Goal: Information Seeking & Learning: Find specific fact

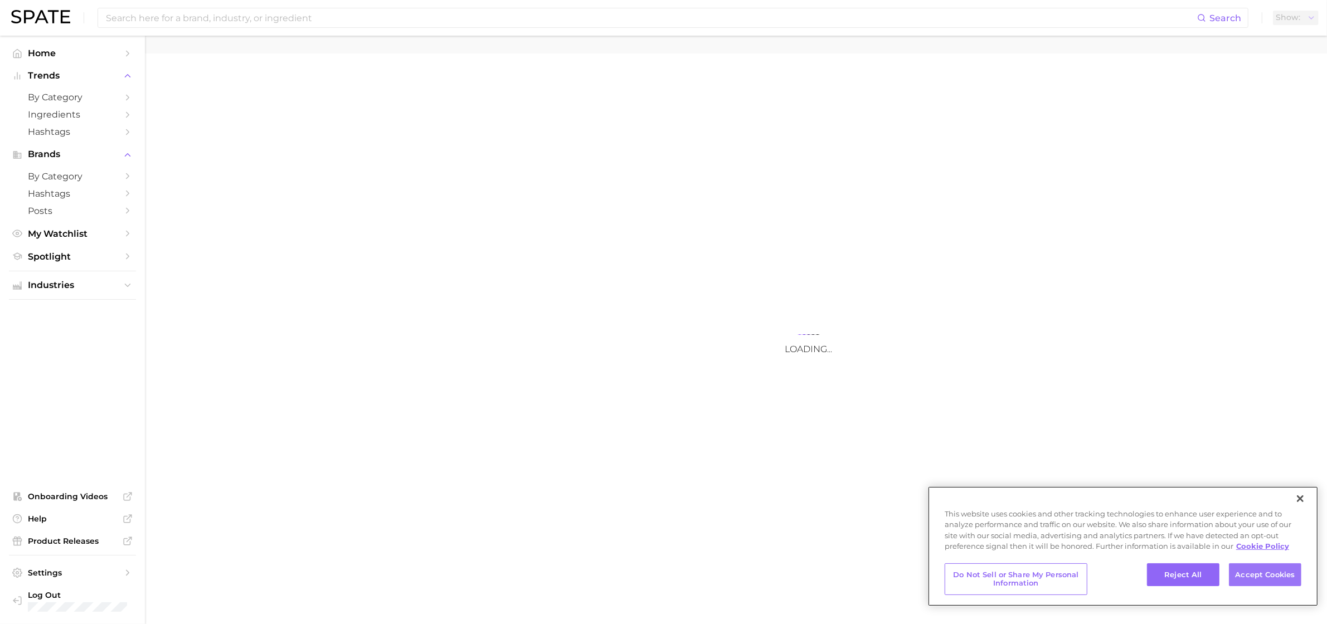
click at [1255, 572] on button "Accept Cookies" at bounding box center [1265, 575] width 72 height 23
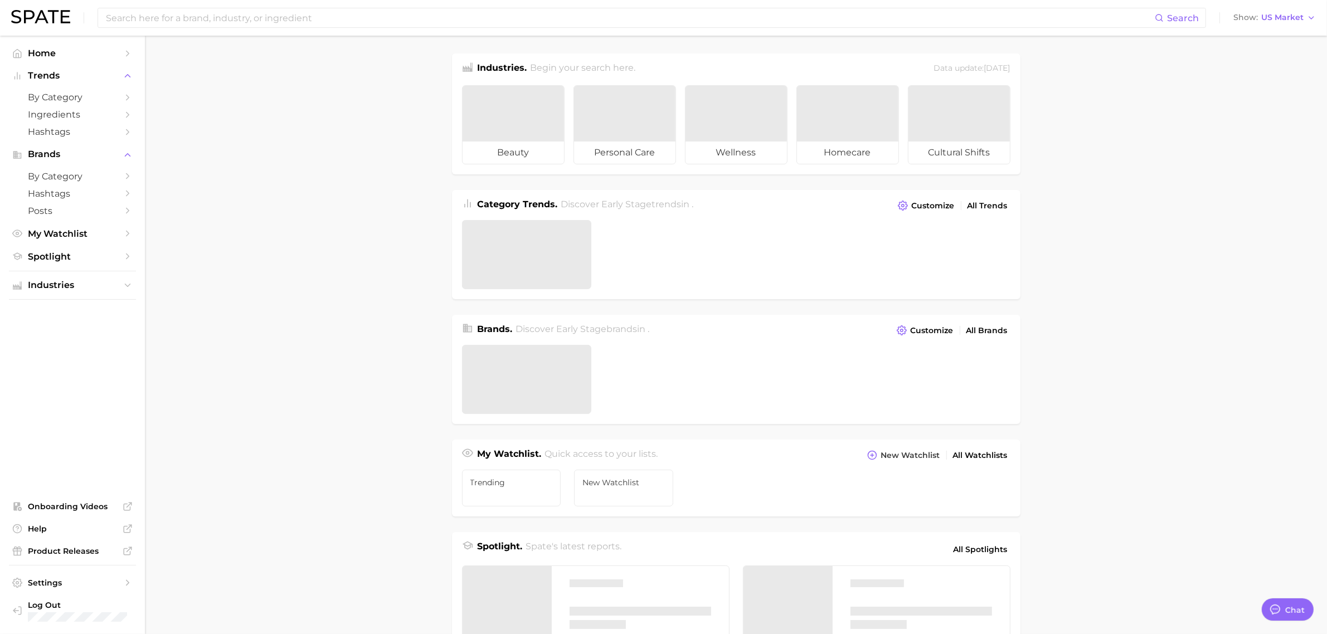
type textarea "x"
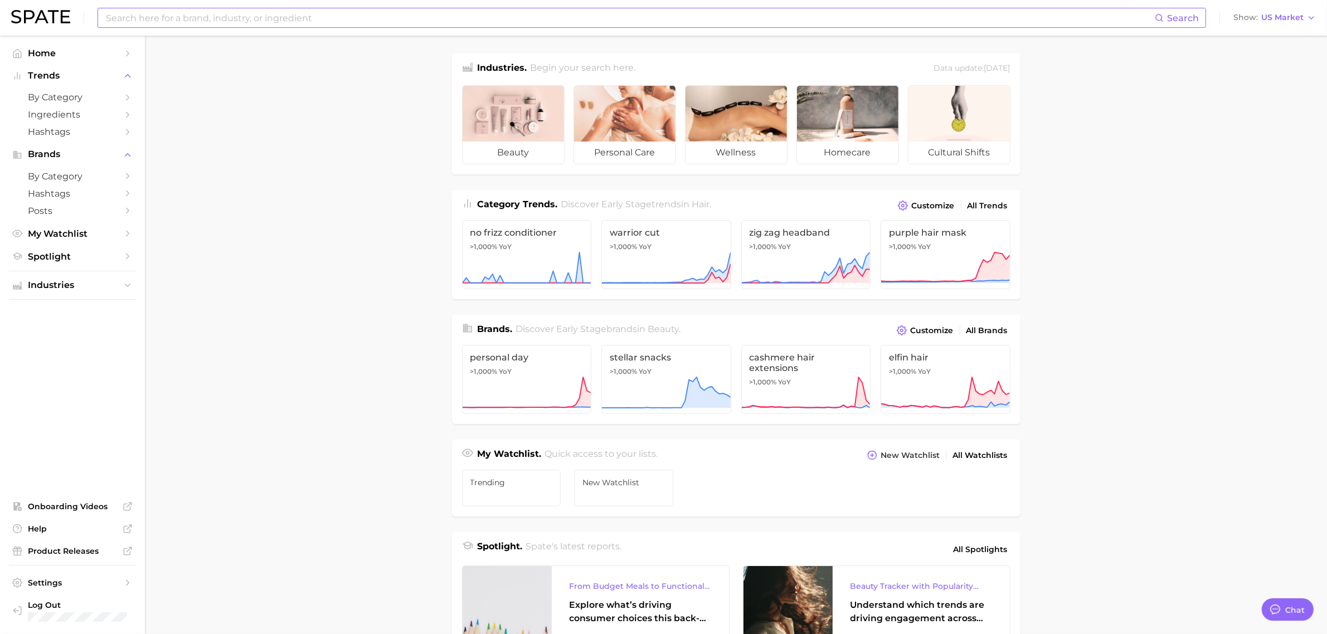
click at [545, 16] on input at bounding box center [630, 17] width 1050 height 19
type input "STRINGTHE"
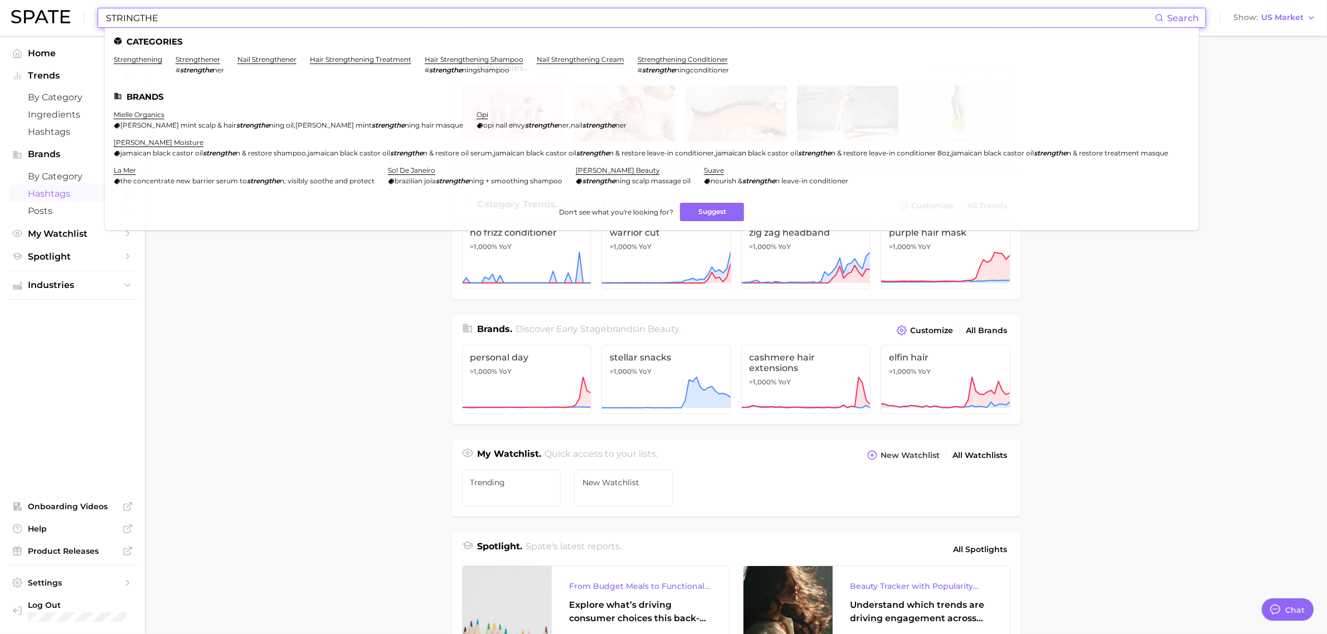
click at [59, 192] on span "Hashtags" at bounding box center [72, 193] width 89 height 11
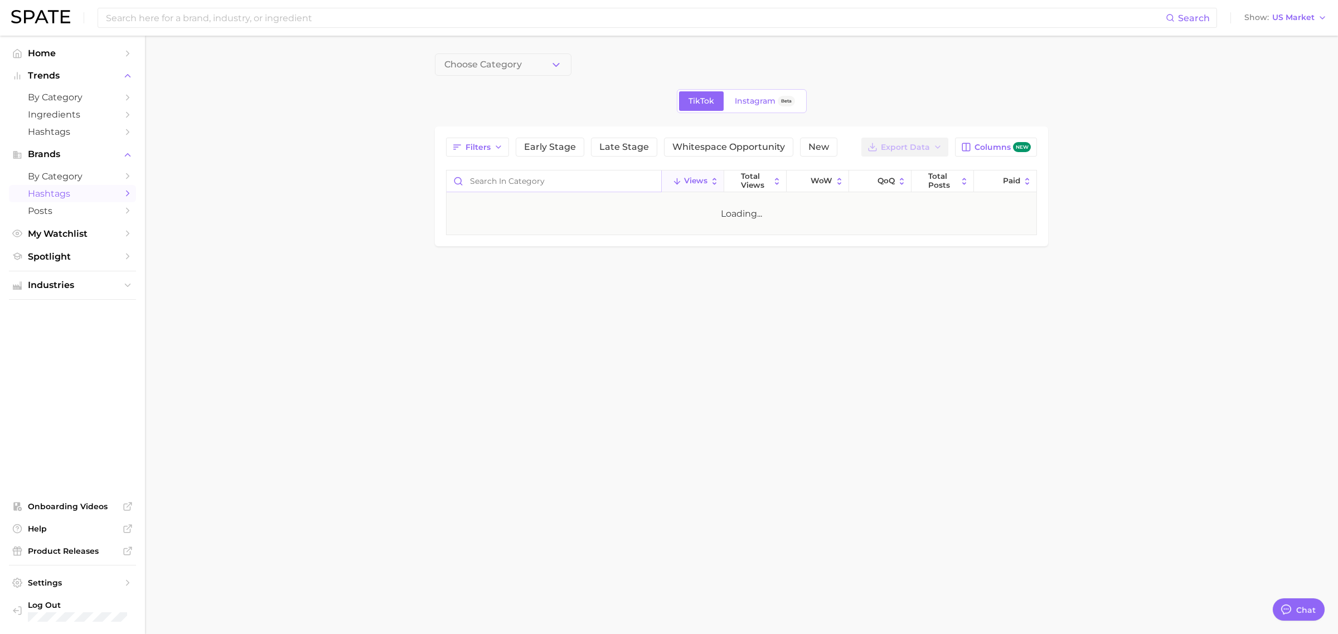
click at [517, 180] on input "Search in category" at bounding box center [553, 181] width 215 height 21
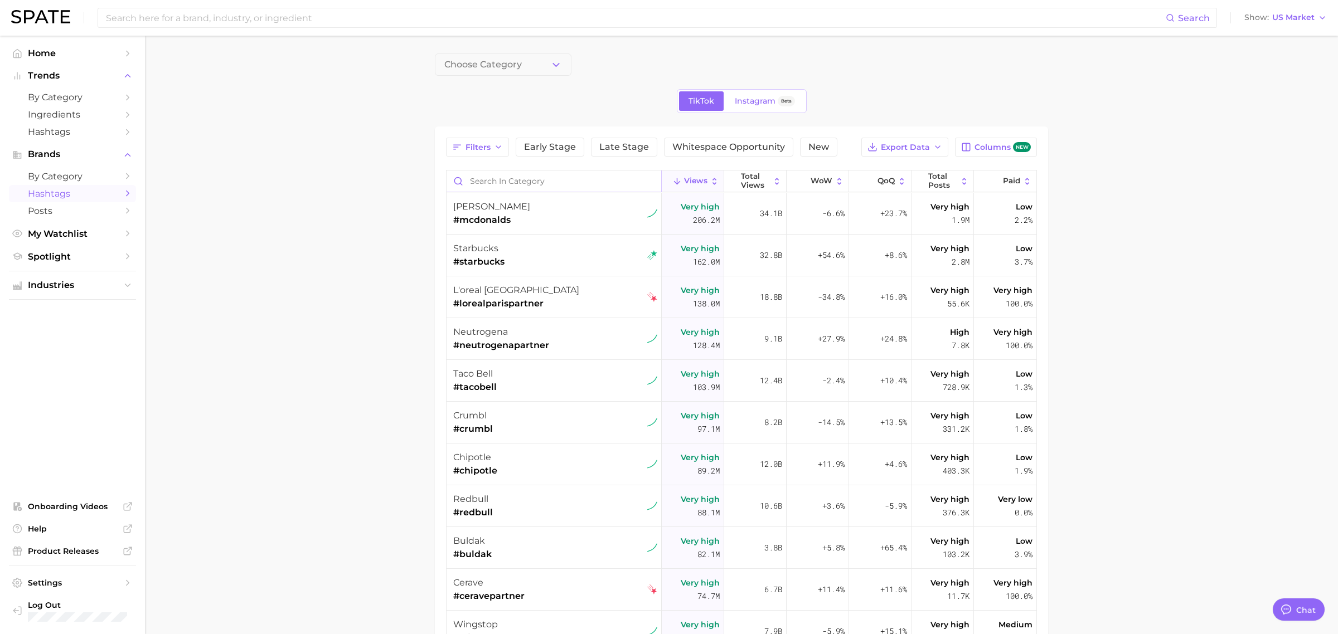
type textarea "x"
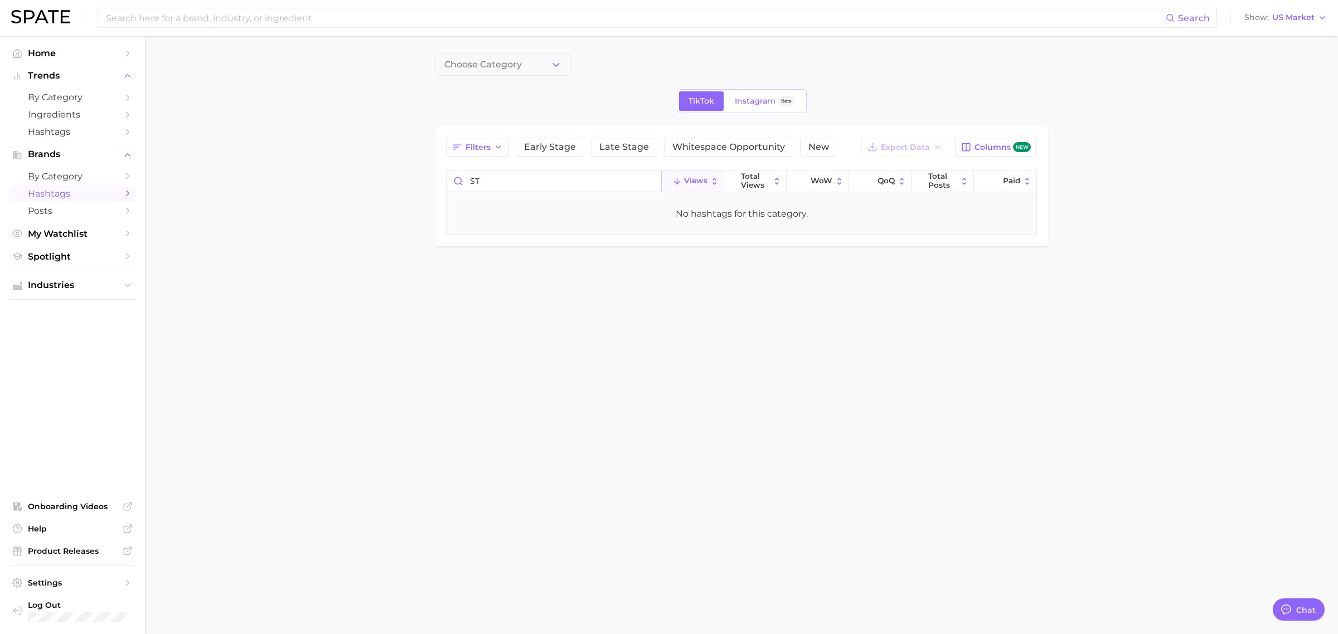
type input "S"
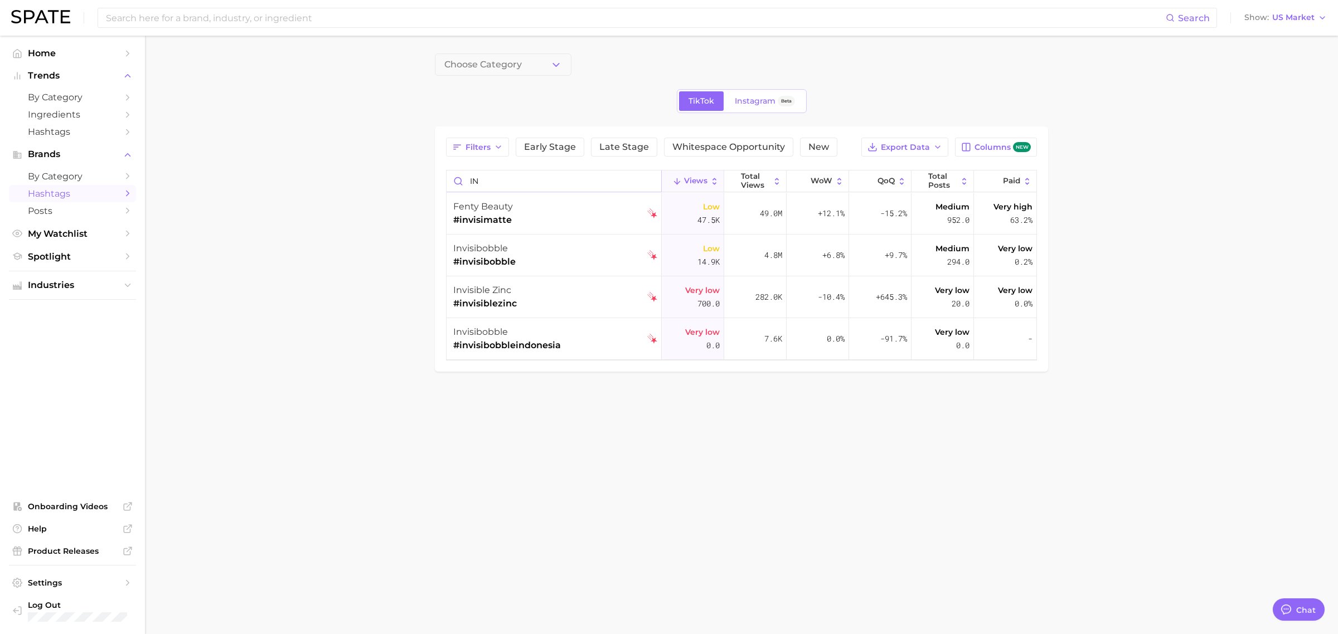
type input "I"
type input "THEORY"
click at [272, 21] on input at bounding box center [635, 17] width 1061 height 19
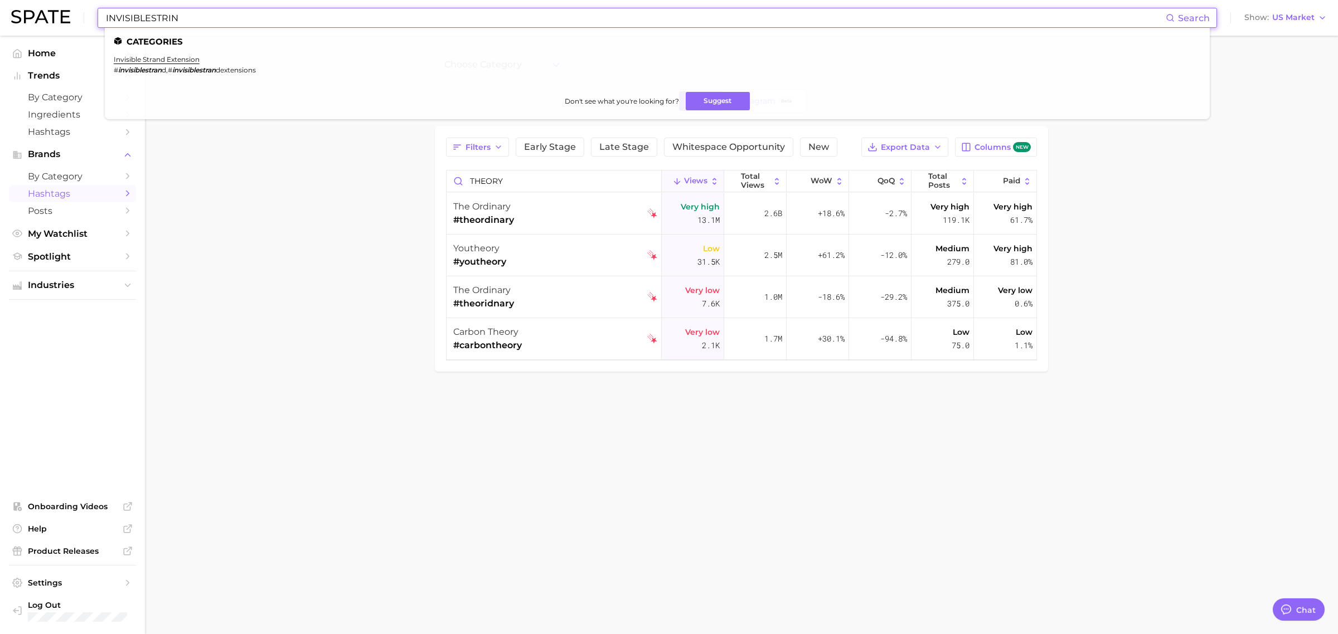
type input "INVISIBLESTRIN"
click at [41, 54] on span "Home" at bounding box center [72, 53] width 89 height 11
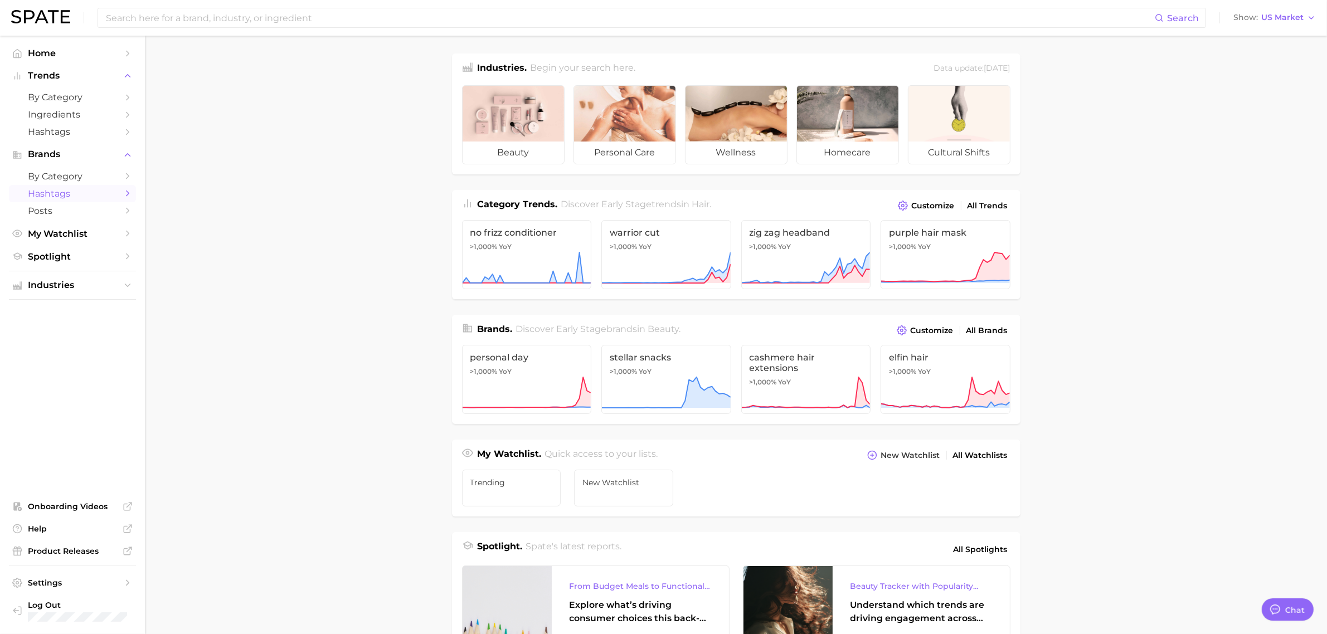
click at [70, 197] on span "Hashtags" at bounding box center [72, 193] width 89 height 11
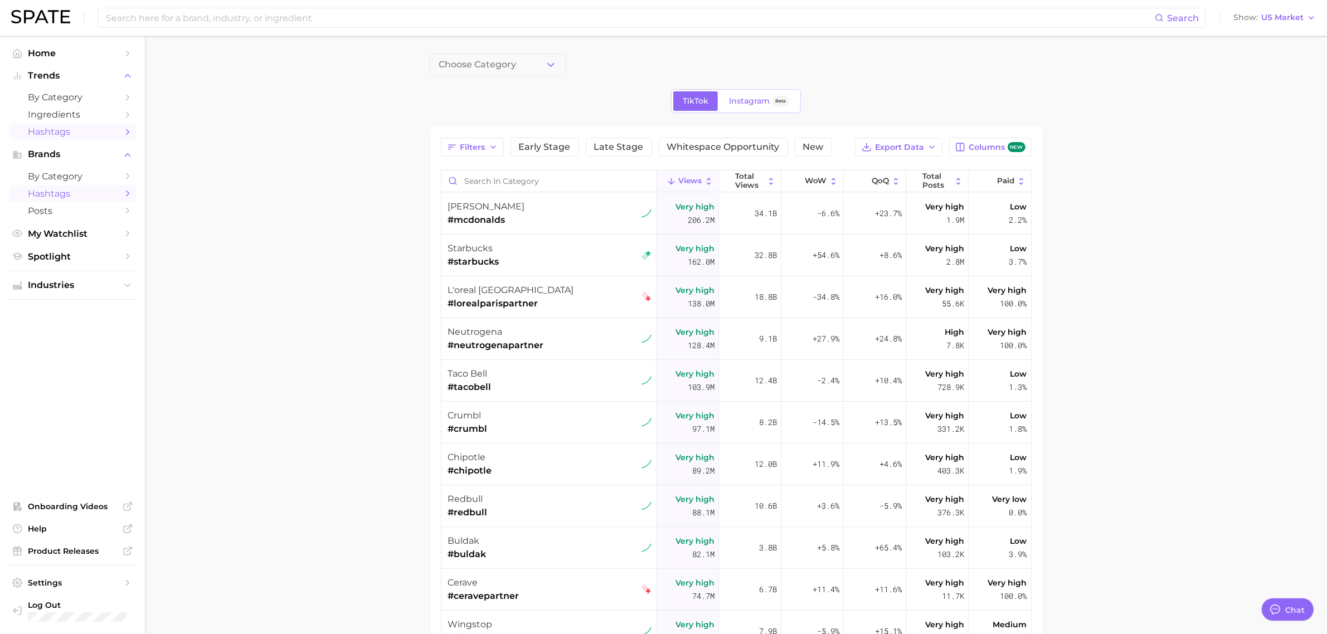
click at [74, 128] on span "Hashtags" at bounding box center [72, 132] width 89 height 11
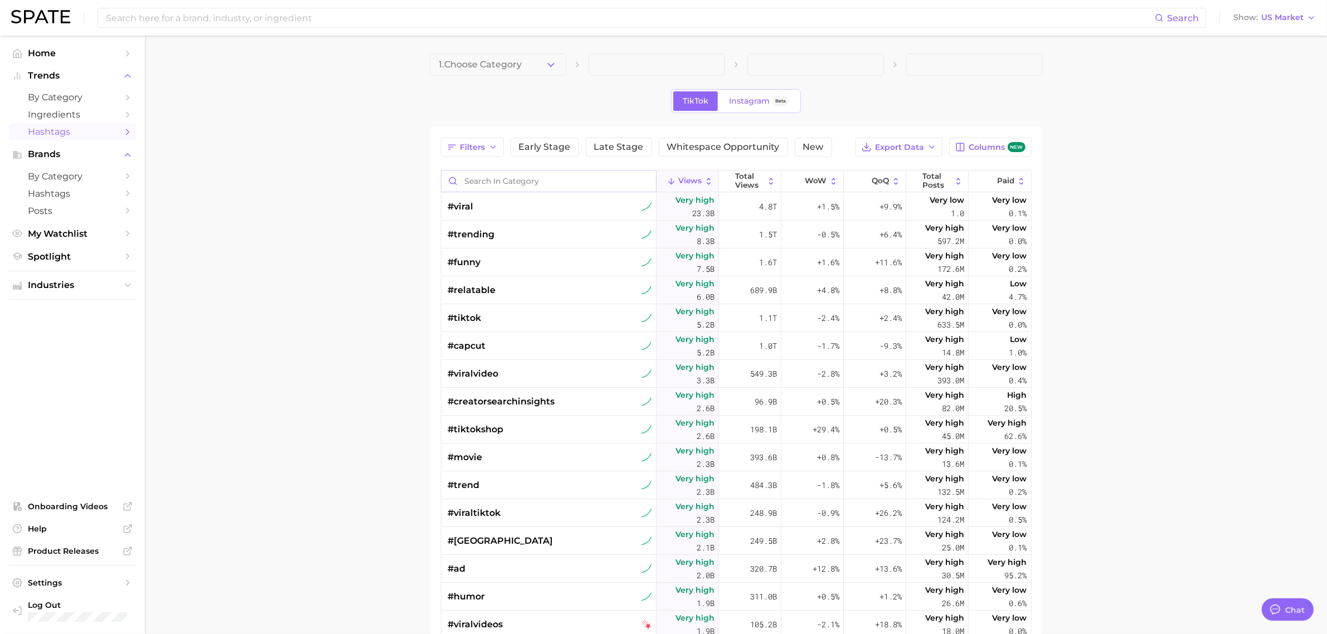
click at [527, 176] on input "Search in category" at bounding box center [548, 181] width 215 height 21
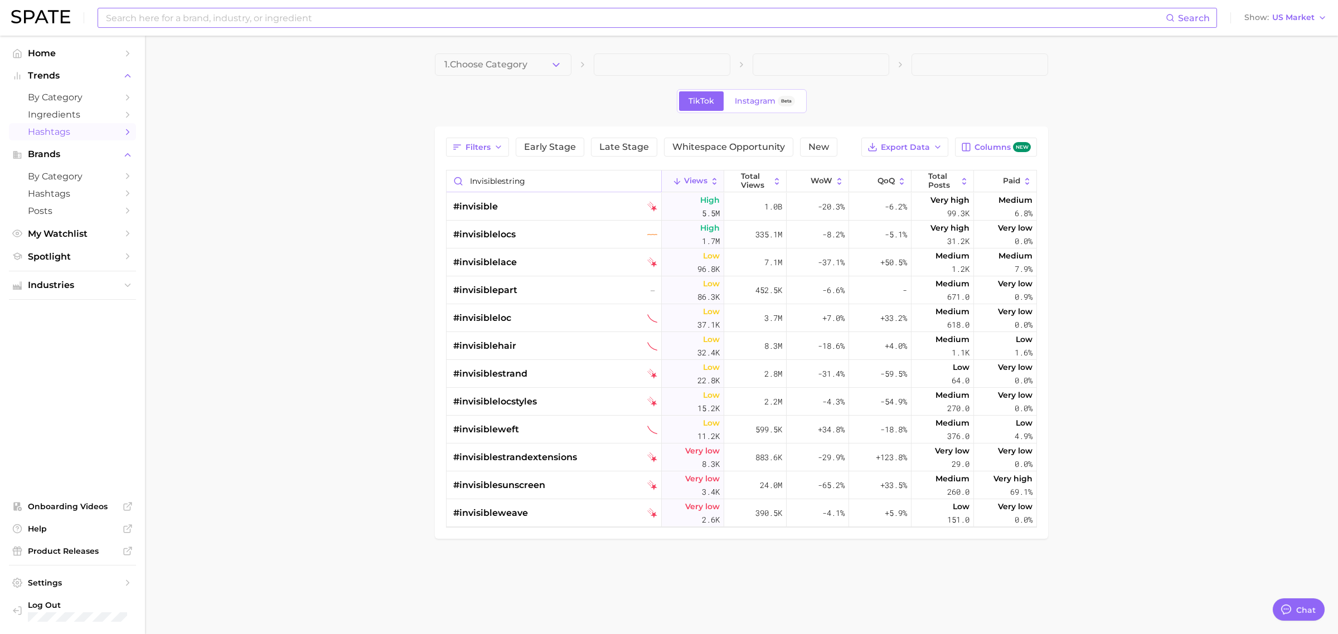
type input "invisiblestring"
